Goal: Transaction & Acquisition: Purchase product/service

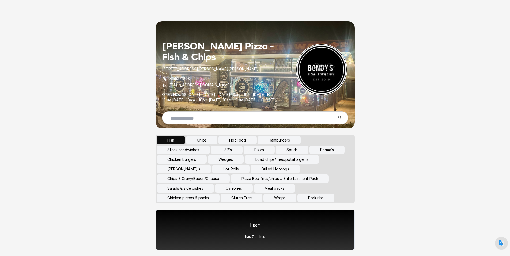
click at [272, 183] on button "Pizza Box fries/chips…..Entertainment Pack" at bounding box center [280, 179] width 98 height 9
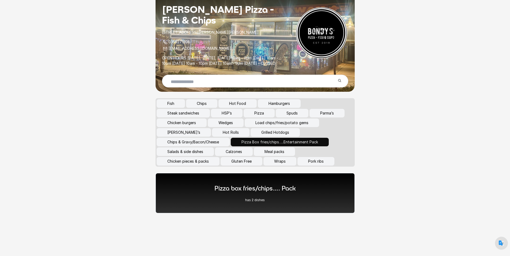
scroll to position [42, 0]
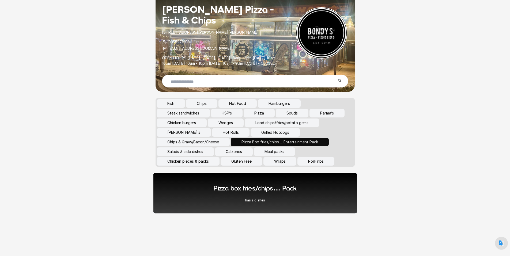
click at [290, 198] on p "has 2 dishes" at bounding box center [255, 200] width 84 height 4
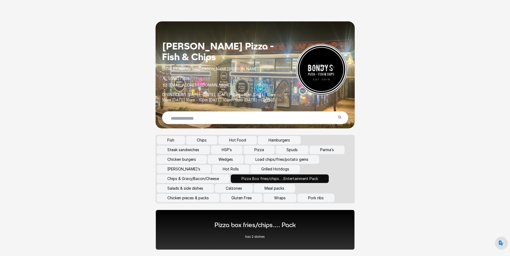
click at [258, 154] on button "Pizza" at bounding box center [259, 150] width 31 height 9
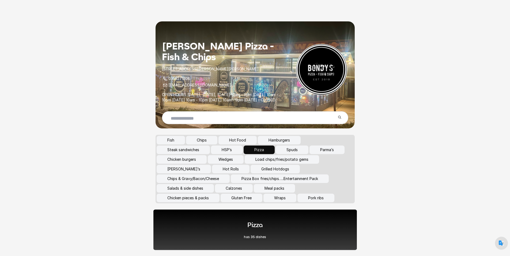
click at [259, 235] on div "Pizza has 35 dishes" at bounding box center [255, 230] width 22 height 19
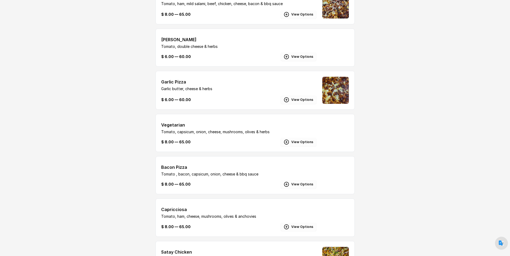
scroll to position [375, 0]
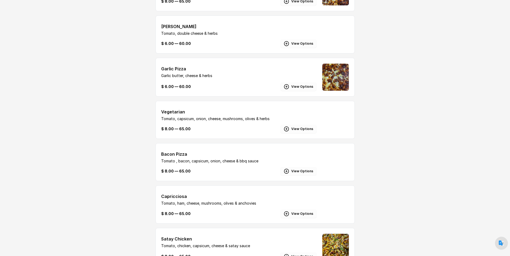
click at [293, 133] on button "View Options" at bounding box center [298, 129] width 36 height 9
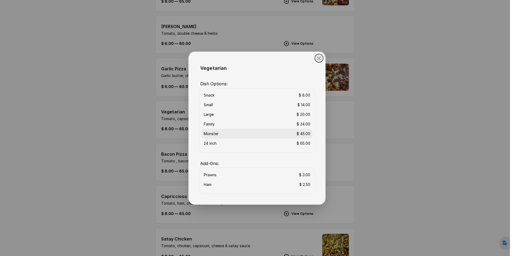
click at [290, 134] on li "Monster $ 45.00" at bounding box center [257, 134] width 111 height 10
click at [305, 135] on div "$ 45.00" at bounding box center [304, 133] width 14 height 5
click at [316, 58] on icon at bounding box center [319, 58] width 6 height 6
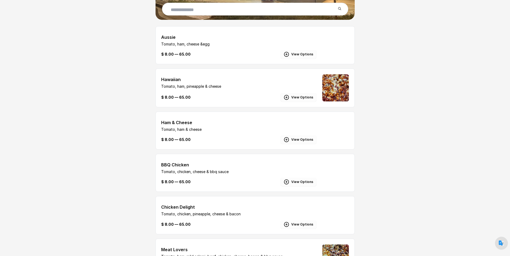
scroll to position [0, 0]
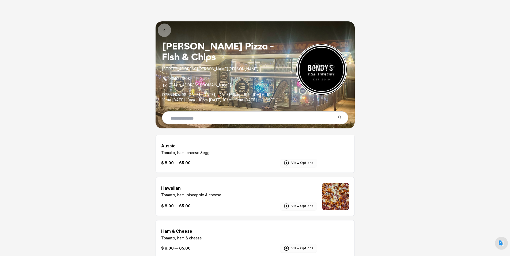
drag, startPoint x: 500, startPoint y: 0, endPoint x: 387, endPoint y: 35, distance: 118.7
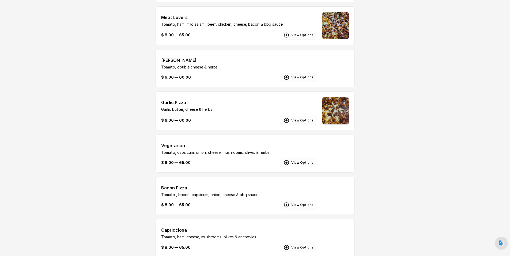
scroll to position [348, 0]
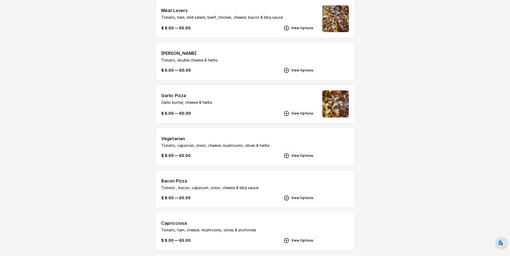
click at [302, 160] on button "View Options" at bounding box center [298, 156] width 36 height 9
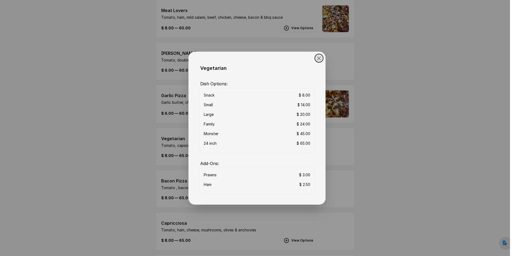
click at [317, 60] on icon at bounding box center [319, 58] width 6 height 6
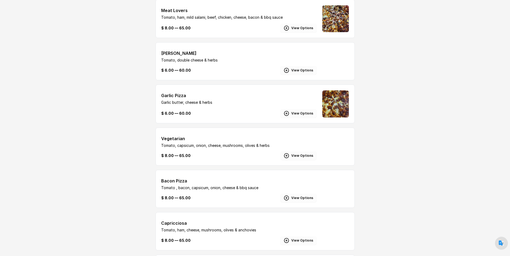
click at [212, 148] on p "Tomato, capsicum, onion, cheese, mushrooms, olives & herbs" at bounding box center [239, 145] width 156 height 5
click at [295, 160] on button "View Options" at bounding box center [298, 156] width 36 height 9
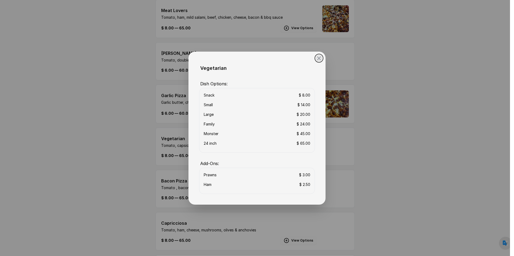
click at [401, 166] on button "close" at bounding box center [257, 128] width 514 height 256
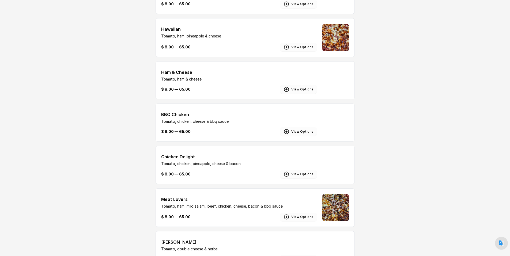
scroll to position [157, 0]
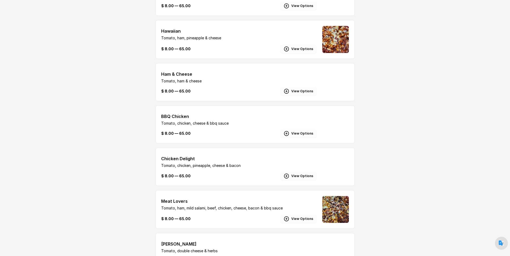
click at [294, 180] on button "View Options" at bounding box center [298, 176] width 36 height 9
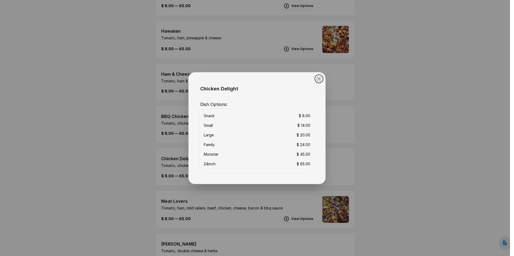
click at [117, 156] on button "close" at bounding box center [257, 128] width 514 height 256
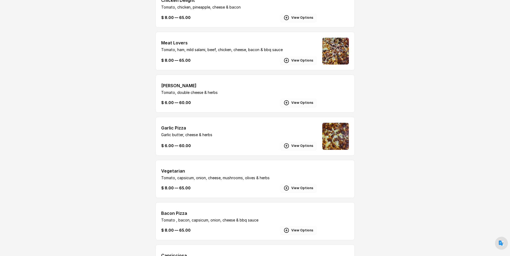
scroll to position [318, 0]
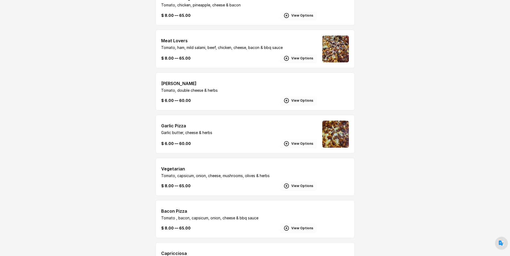
drag, startPoint x: 229, startPoint y: 180, endPoint x: 219, endPoint y: 185, distance: 11.0
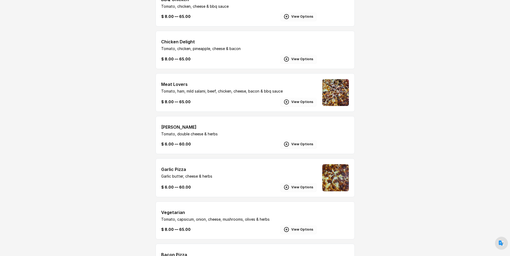
scroll to position [295, 0]
